Goal: Task Accomplishment & Management: Use online tool/utility

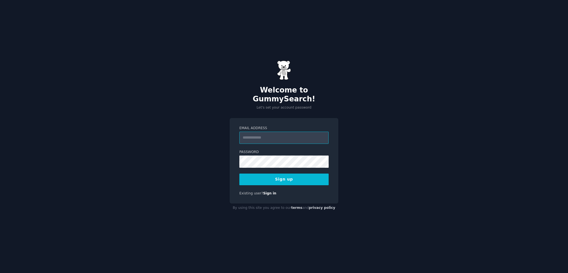
click at [268, 134] on input "Email Address" at bounding box center [284, 138] width 89 height 12
type input "**********"
click at [301, 174] on button "Sign up" at bounding box center [284, 179] width 89 height 12
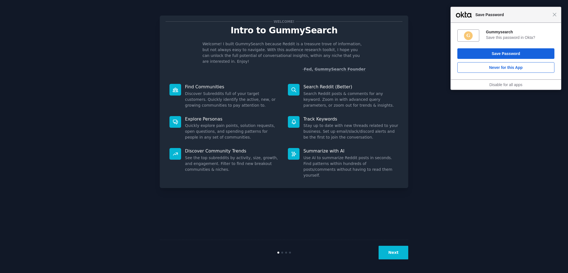
click at [473, 111] on div "Welcome! Intro to GummySearch Welcome! I built GummySearch because Reddit is a …" at bounding box center [284, 136] width 553 height 257
click at [558, 13] on div "Close Save Password" at bounding box center [506, 15] width 110 height 16
click at [554, 14] on span "Close" at bounding box center [555, 14] width 4 height 4
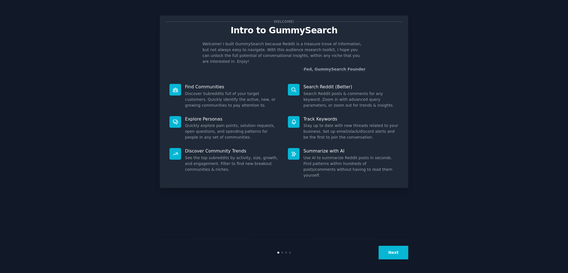
click at [394, 250] on button "Next" at bounding box center [394, 253] width 30 height 14
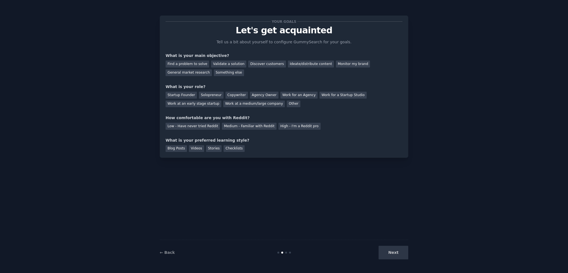
click at [395, 253] on div "Next" at bounding box center [367, 253] width 83 height 14
click at [223, 105] on div "Work at a medium/large company" at bounding box center [254, 103] width 62 height 7
click at [214, 72] on div "Something else" at bounding box center [229, 72] width 30 height 7
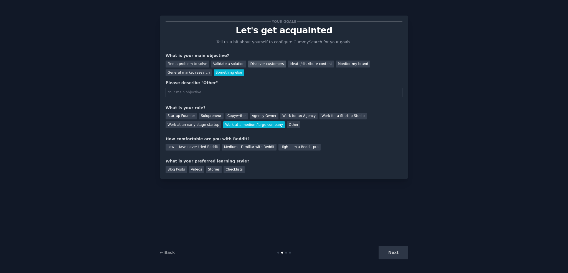
click at [254, 64] on div "Discover customers" at bounding box center [266, 63] width 37 height 7
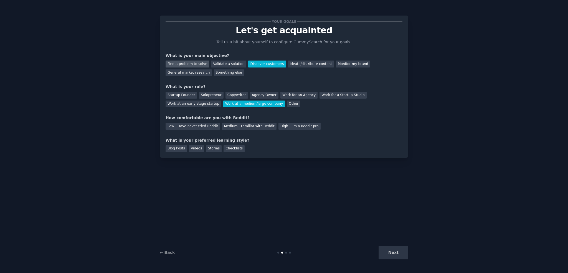
click at [176, 64] on div "Find a problem to solve" at bounding box center [188, 63] width 44 height 7
click at [248, 63] on div "Discover customers" at bounding box center [266, 63] width 37 height 7
click at [188, 124] on div "Low - Have never tried Reddit" at bounding box center [193, 126] width 54 height 7
click at [176, 151] on div "Blog Posts" at bounding box center [176, 148] width 21 height 7
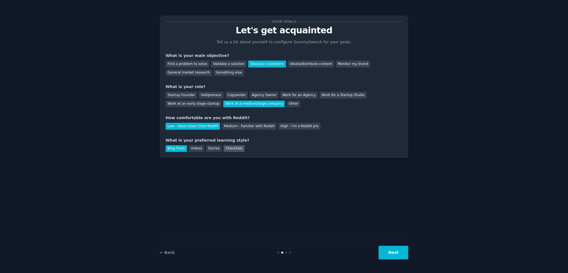
click at [233, 150] on div "Checklists" at bounding box center [234, 148] width 21 height 7
click at [179, 148] on div "Blog Posts" at bounding box center [176, 148] width 21 height 7
click at [410, 251] on div "Your goals Let's get acquainted Tell us a bit about yourself to configure Gummy…" at bounding box center [284, 136] width 553 height 257
click at [403, 253] on button "Next" at bounding box center [394, 253] width 30 height 14
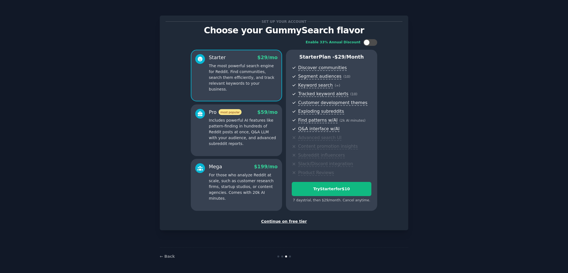
click at [281, 221] on div "Continue on free tier" at bounding box center [284, 221] width 237 height 6
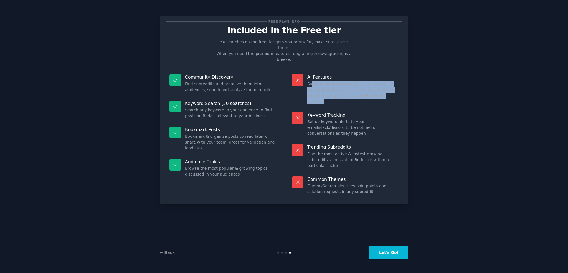
drag, startPoint x: 311, startPoint y: 73, endPoint x: 375, endPoint y: 85, distance: 64.7
click at [375, 85] on dd "Summarize hundreds of posts in seconds to find common trends, or ask your audie…" at bounding box center [352, 92] width 91 height 23
click at [383, 253] on button "Let's Go!" at bounding box center [389, 253] width 39 height 14
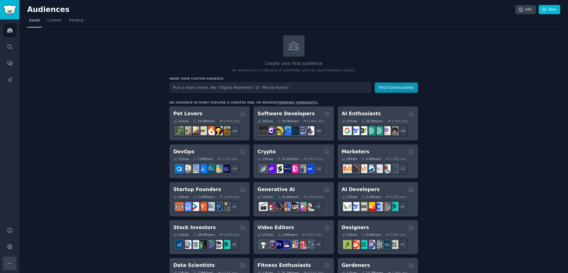
click at [14, 264] on button "More" at bounding box center [10, 263] width 14 height 14
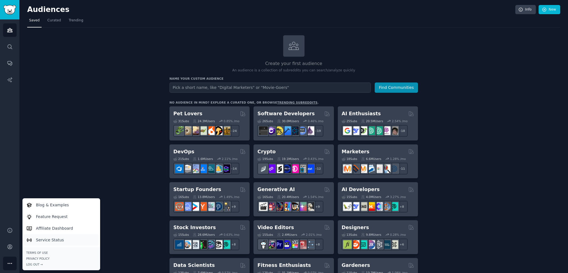
click at [68, 240] on link "Service Status" at bounding box center [61, 240] width 76 height 12
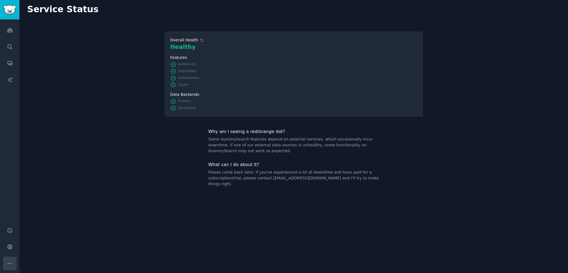
click at [10, 263] on icon "Sidebar" at bounding box center [10, 263] width 4 height 1
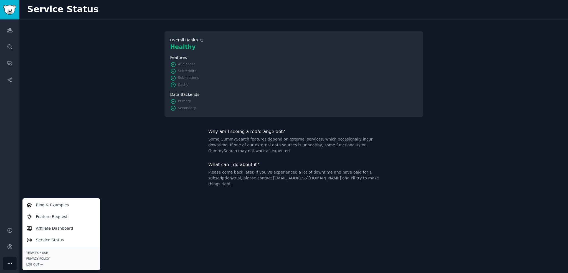
click at [141, 27] on div "Available Overall Health Healthy Features Audiences Subreddits Submissions Cach…" at bounding box center [293, 146] width 549 height 253
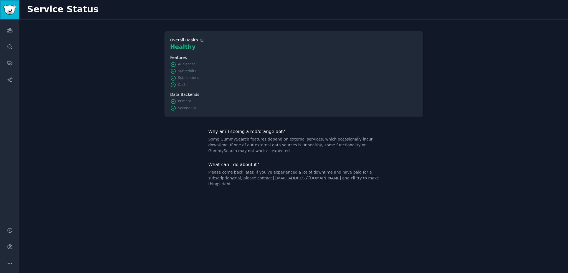
click at [10, 12] on img "Sidebar" at bounding box center [9, 10] width 13 height 10
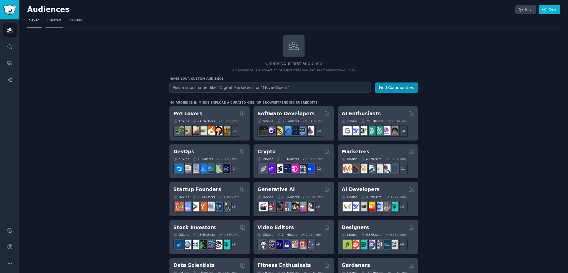
click at [47, 21] on span "Curated" at bounding box center [54, 20] width 14 height 5
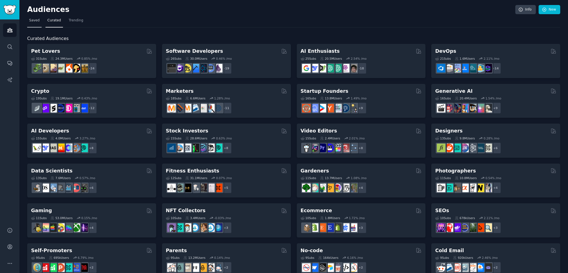
click at [30, 22] on span "Saved" at bounding box center [34, 20] width 11 height 5
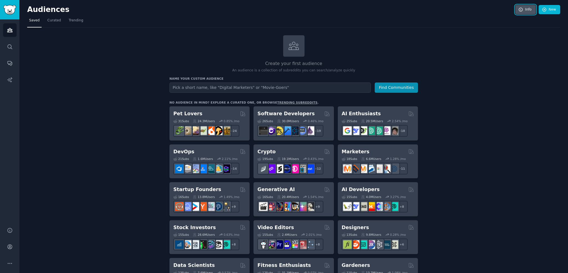
click at [528, 9] on link "Info" at bounding box center [526, 9] width 21 height 9
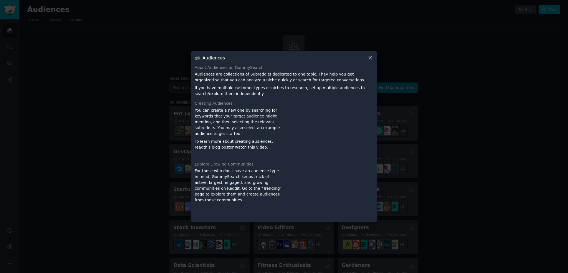
click at [368, 58] on icon at bounding box center [371, 58] width 6 height 6
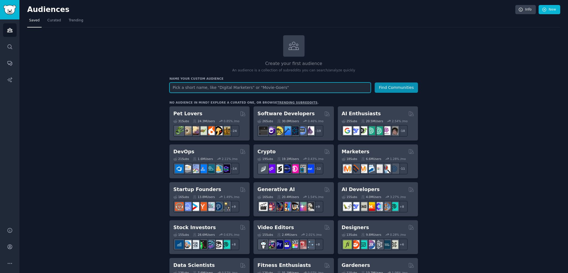
click at [193, 88] on input "text" at bounding box center [270, 87] width 201 height 10
type input "b2bsass"
click at [375, 82] on button "Find Communities" at bounding box center [396, 87] width 43 height 10
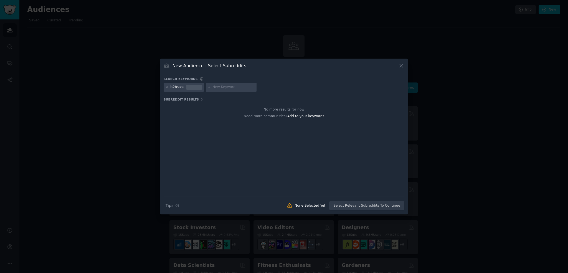
click at [186, 85] on div at bounding box center [194, 85] width 16 height 1
click at [221, 86] on input "text" at bounding box center [234, 87] width 42 height 5
type input "B2BSAAS"
click at [166, 87] on icon at bounding box center [167, 87] width 3 height 3
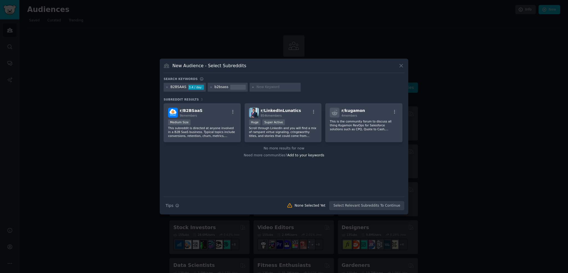
click at [174, 87] on div "B2BSAAS" at bounding box center [179, 87] width 16 height 5
click at [210, 87] on icon at bounding box center [210, 86] width 1 height 1
click at [303, 128] on p "Scroll through LinkedIn and you will find a mix of rampant virtue signaling, cr…" at bounding box center [283, 132] width 68 height 12
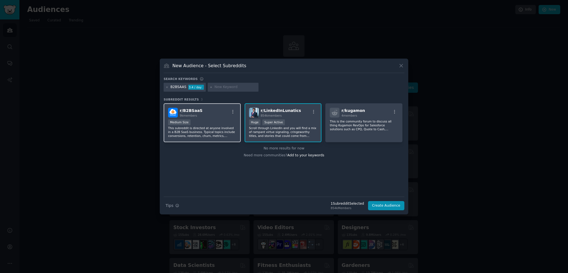
click at [225, 124] on div "1000 - 10,000 members Medium Size" at bounding box center [202, 122] width 68 height 7
click at [354, 137] on div "r/ kugamon 4 members This is the community forum to discuss all thing Kugamon R…" at bounding box center [364, 122] width 77 height 39
click at [310, 136] on p "Scroll through LinkedIn and you will find a mix of rampant virtue signaling, cr…" at bounding box center [283, 132] width 68 height 12
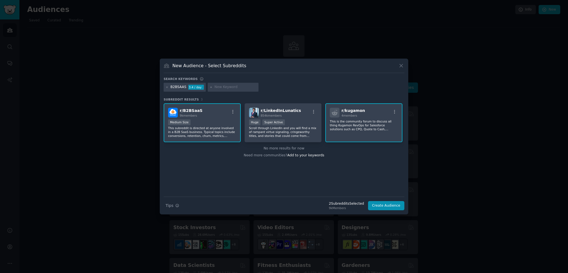
click at [236, 127] on p "This is the community forum to discuss all thing Kugamon RevOps for Salesforce …" at bounding box center [202, 132] width 68 height 12
click at [294, 133] on p "Scroll through LinkedIn and you will find a mix of rampant virtue signaling, cr…" at bounding box center [283, 132] width 68 height 12
click at [223, 133] on p "This subreddit is directed at anyone involved in a B2B SaaS business. Typical t…" at bounding box center [202, 132] width 68 height 12
click at [178, 205] on icon "button" at bounding box center [177, 205] width 4 height 4
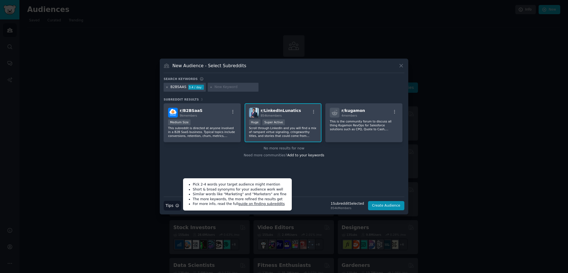
click at [167, 86] on icon at bounding box center [167, 87] width 3 height 3
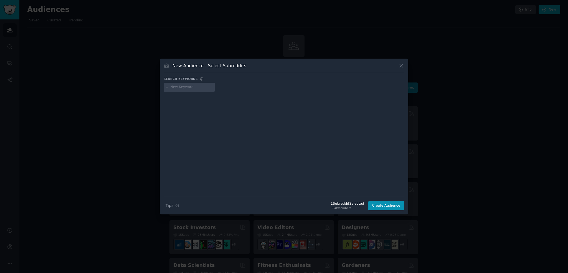
click at [185, 87] on input "text" at bounding box center [192, 87] width 42 height 5
type input "marketing"
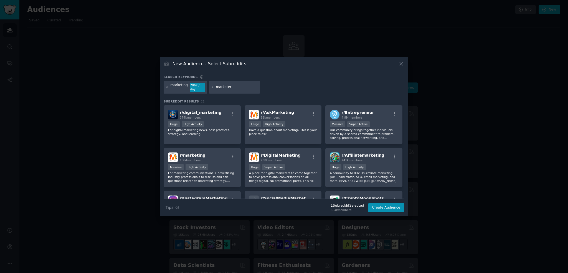
type input "marketers"
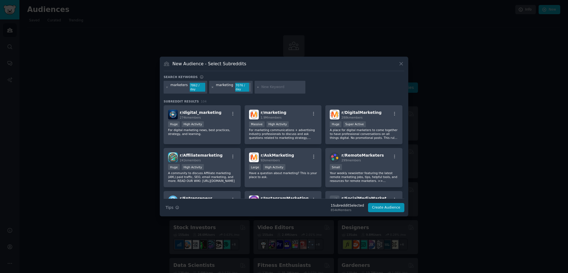
click at [211, 88] on icon at bounding box center [212, 87] width 3 height 3
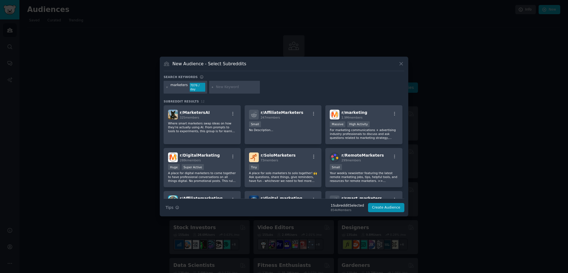
click at [165, 87] on div "marketers 7076 / day" at bounding box center [186, 87] width 44 height 13
click at [167, 86] on icon at bounding box center [167, 87] width 3 height 3
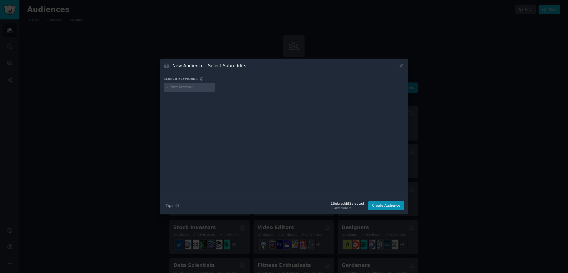
click at [185, 87] on input "text" at bounding box center [192, 87] width 42 height 5
type input "Saas"
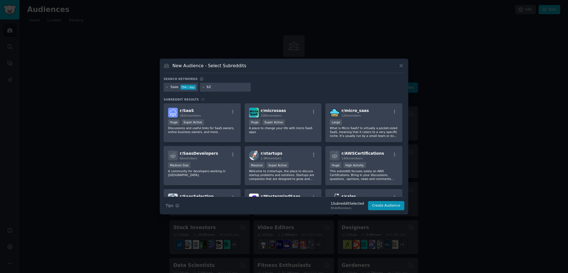
type input "b2b"
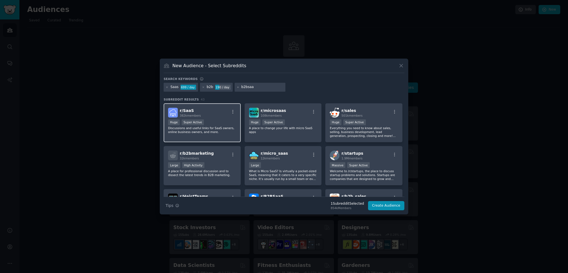
type input "b2bsaas"
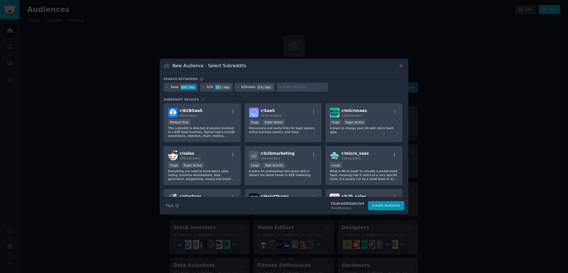
click at [204, 66] on h3 "New Audience - Select Subreddits" at bounding box center [210, 66] width 74 height 6
click at [403, 65] on icon at bounding box center [402, 66] width 6 height 6
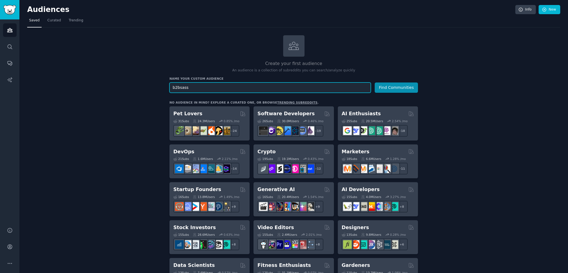
click at [243, 89] on input "b2bsass" at bounding box center [270, 87] width 201 height 10
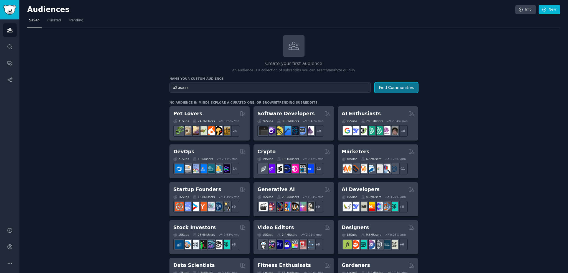
click at [387, 88] on button "Find Communities" at bounding box center [396, 87] width 43 height 10
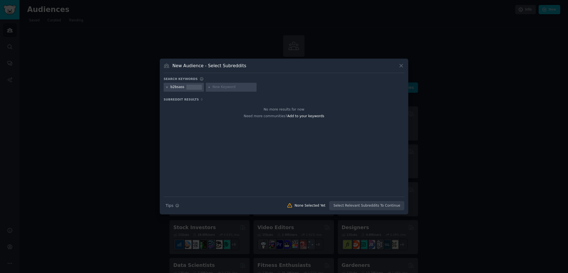
click at [167, 87] on icon at bounding box center [167, 87] width 3 height 3
click at [199, 89] on input "text" at bounding box center [192, 87] width 42 height 5
type input "saas"
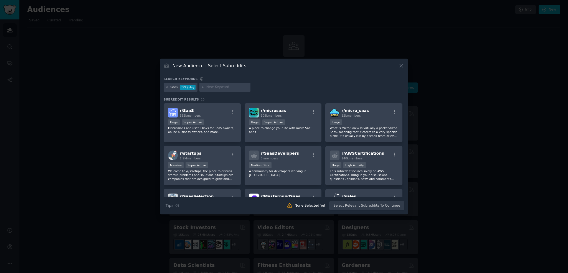
click at [219, 92] on div "saas 699 / day" at bounding box center [284, 88] width 241 height 11
click at [217, 90] on div at bounding box center [225, 87] width 51 height 9
click at [215, 87] on input "text" at bounding box center [227, 87] width 42 height 5
type input "b2b"
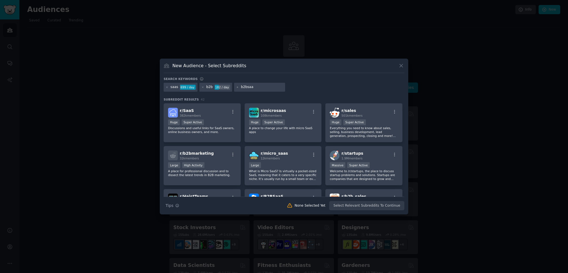
type input "b2bsaas"
click at [262, 87] on input "b2bsaas" at bounding box center [262, 87] width 42 height 5
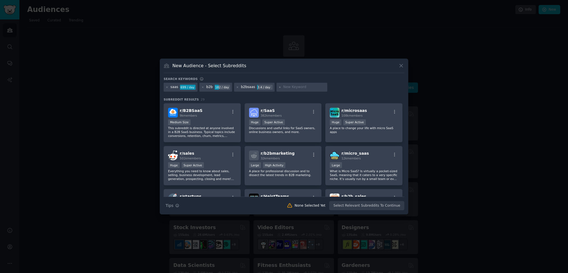
drag, startPoint x: 206, startPoint y: 1, endPoint x: 303, endPoint y: 94, distance: 134.6
click at [303, 94] on div "Search keywords saas 699 / day b2b 182 / day b2bsaas 3.4 / day Subreddit Result…" at bounding box center [284, 143] width 241 height 133
click at [236, 89] on icon at bounding box center [237, 87] width 3 height 3
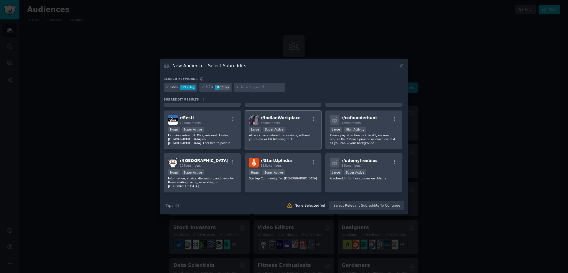
scroll to position [515, 0]
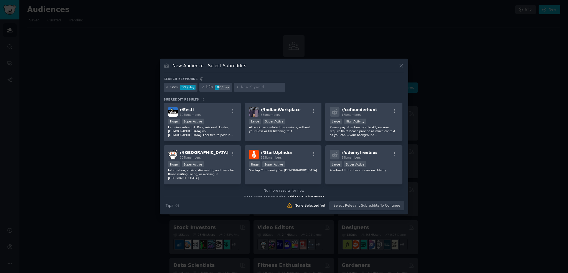
click at [293, 93] on div "saas 699 / day b2b 182 / day" at bounding box center [284, 88] width 241 height 11
click at [246, 89] on input "text" at bounding box center [262, 87] width 42 height 5
type input "b2bsaas"
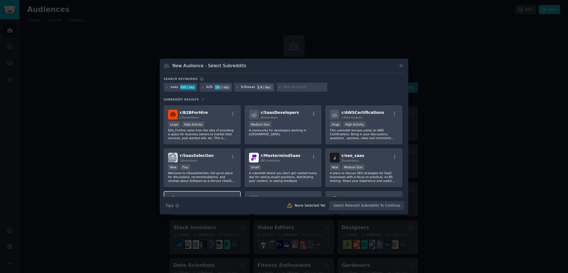
scroll to position [182, 0]
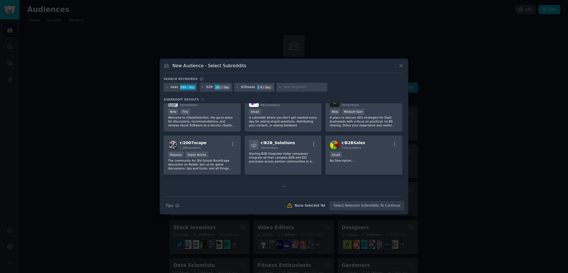
click at [286, 85] on input "text" at bounding box center [304, 87] width 42 height 5
type input "b2b saas"
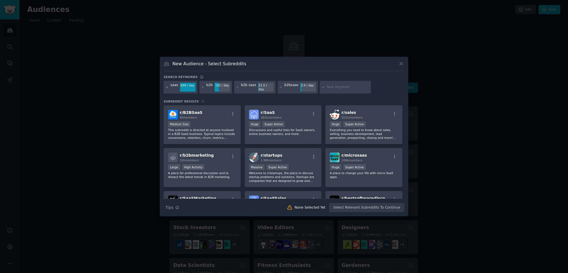
click at [167, 87] on icon at bounding box center [167, 87] width 3 height 3
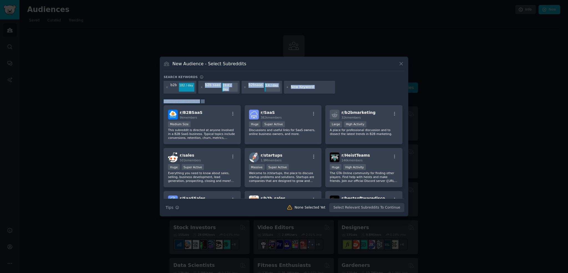
drag, startPoint x: 202, startPoint y: 87, endPoint x: 241, endPoint y: 100, distance: 40.2
click at [241, 100] on div "Search keywords Try a 2-4 keywords your audience might mention b2b 182 / day b2…" at bounding box center [284, 143] width 241 height 137
click at [244, 86] on icon at bounding box center [244, 86] width 1 height 1
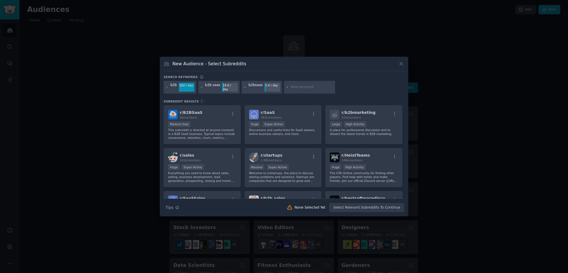
click at [345, 88] on div "b2b 182 / day b2b saas 19.6 / day b2bsaas 3.4 / day" at bounding box center [284, 88] width 241 height 15
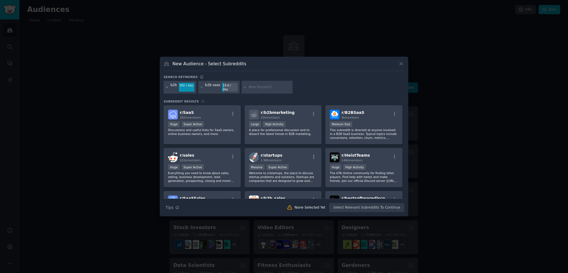
click at [166, 87] on icon at bounding box center [167, 87] width 3 height 3
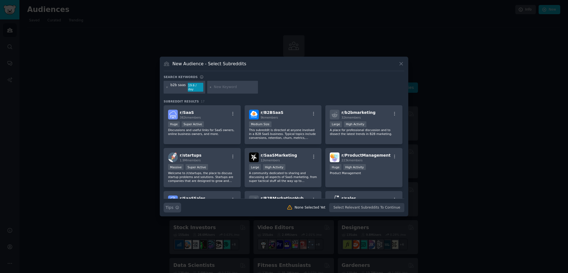
click at [179, 205] on button "Search Tips Tips" at bounding box center [172, 208] width 17 height 10
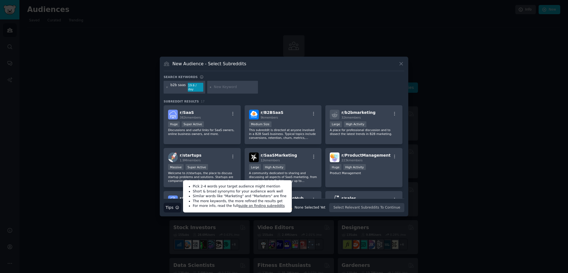
click at [142, 205] on div at bounding box center [284, 136] width 568 height 273
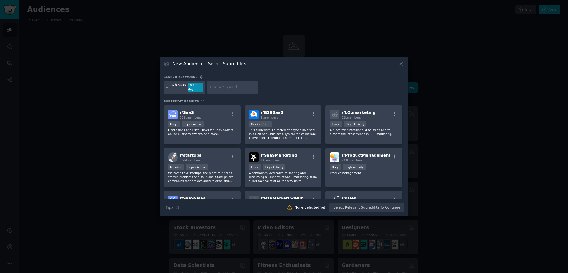
click at [201, 100] on span "17" at bounding box center [203, 101] width 4 height 3
click at [184, 97] on div "Search keywords Try a 2-4 keywords your audience might mention b2b saas 19.6 / …" at bounding box center [284, 143] width 241 height 137
click at [174, 99] on span "Subreddit Results" at bounding box center [181, 101] width 35 height 4
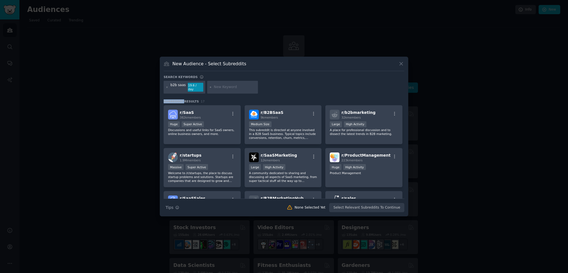
click at [174, 99] on span "Subreddit Results" at bounding box center [181, 101] width 35 height 4
click at [185, 99] on span "Subreddit Results" at bounding box center [181, 101] width 35 height 4
drag, startPoint x: 192, startPoint y: 98, endPoint x: 164, endPoint y: 100, distance: 28.1
click at [164, 100] on h3 "Subreddit Results 17" at bounding box center [284, 101] width 241 height 4
copy span "Subreddit Results"
